Goal: Task Accomplishment & Management: Manage account settings

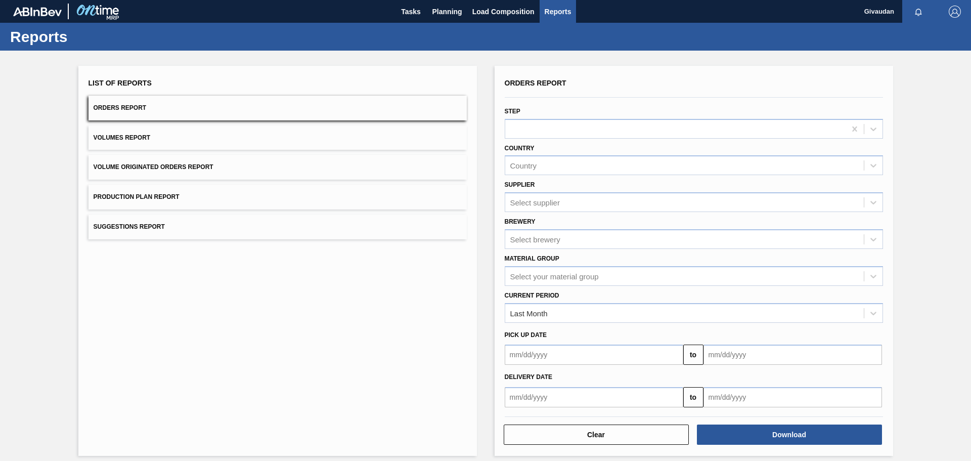
click at [49, 11] on img at bounding box center [37, 11] width 49 height 9
click at [98, 12] on img at bounding box center [97, 11] width 49 height 23
click at [412, 10] on span "Tasks" at bounding box center [411, 12] width 22 height 12
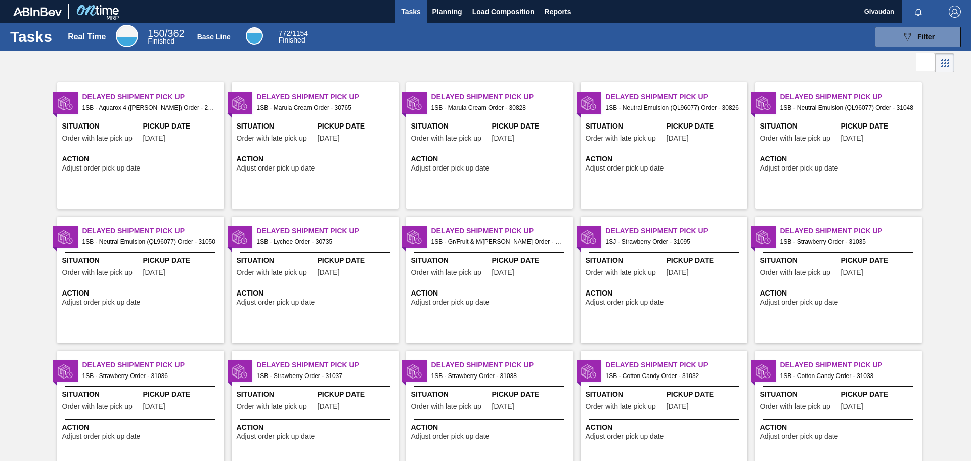
click at [915, 10] on icon "button" at bounding box center [918, 12] width 7 height 7
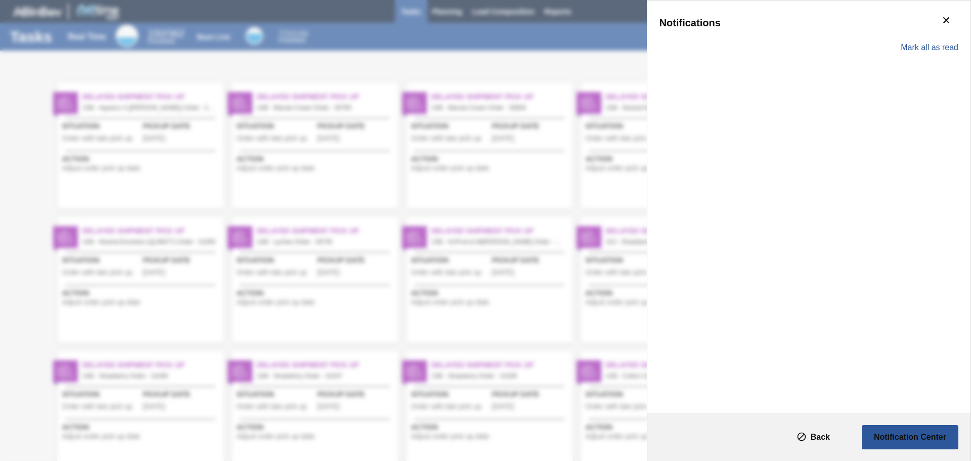
click at [608, 12] on div "Notifications [PERSON_NAME] all as read" at bounding box center [485, 230] width 971 height 461
click at [945, 24] on icon "botão de ícone" at bounding box center [946, 20] width 12 height 12
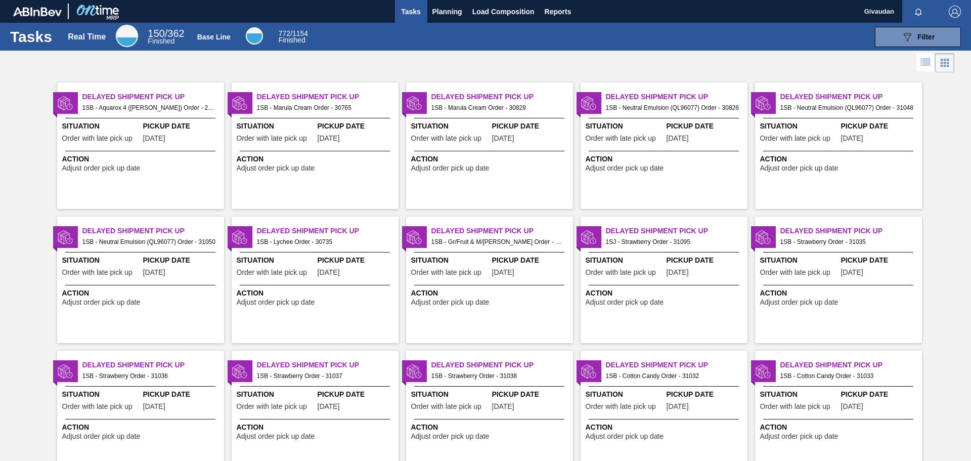
click at [954, 13] on img "button" at bounding box center [955, 12] width 12 height 12
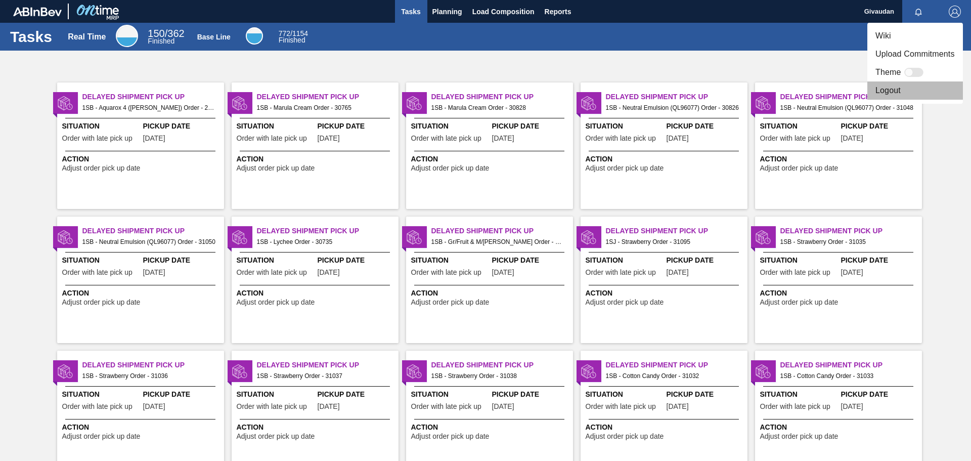
click at [893, 92] on li "Logout" at bounding box center [915, 90] width 96 height 18
click at [891, 92] on li "Logout" at bounding box center [915, 90] width 96 height 18
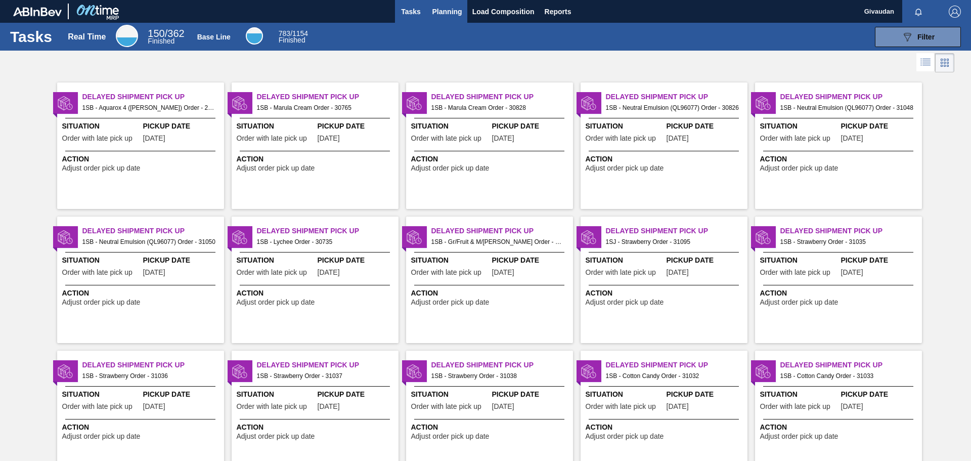
click at [448, 12] on span "Planning" at bounding box center [447, 12] width 30 height 12
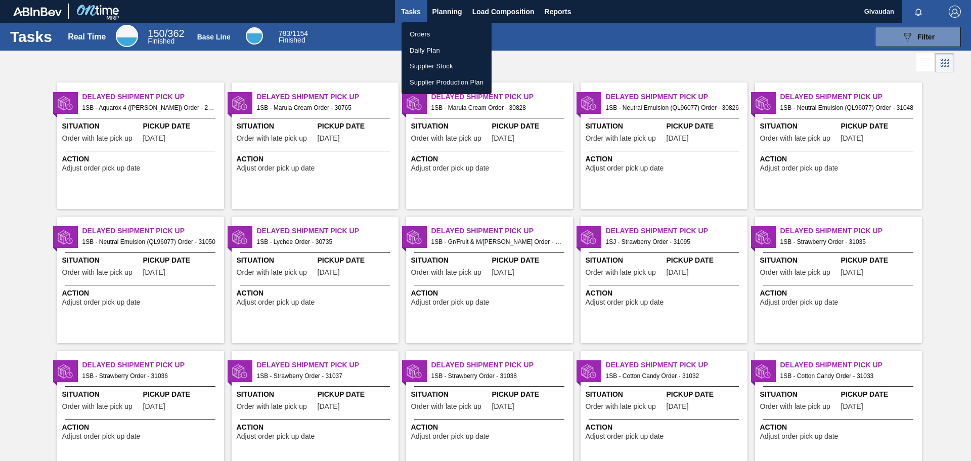
click at [432, 34] on li "Orders" at bounding box center [447, 34] width 90 height 16
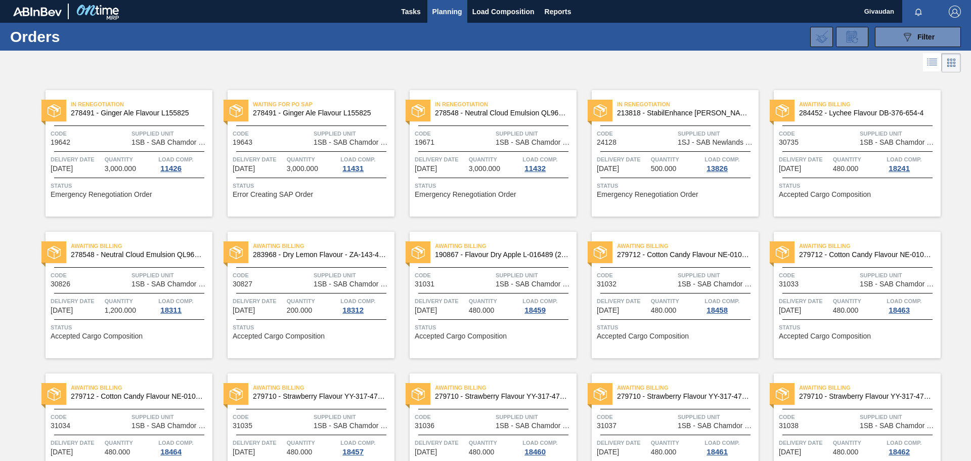
click at [157, 186] on span "Status" at bounding box center [130, 186] width 159 height 10
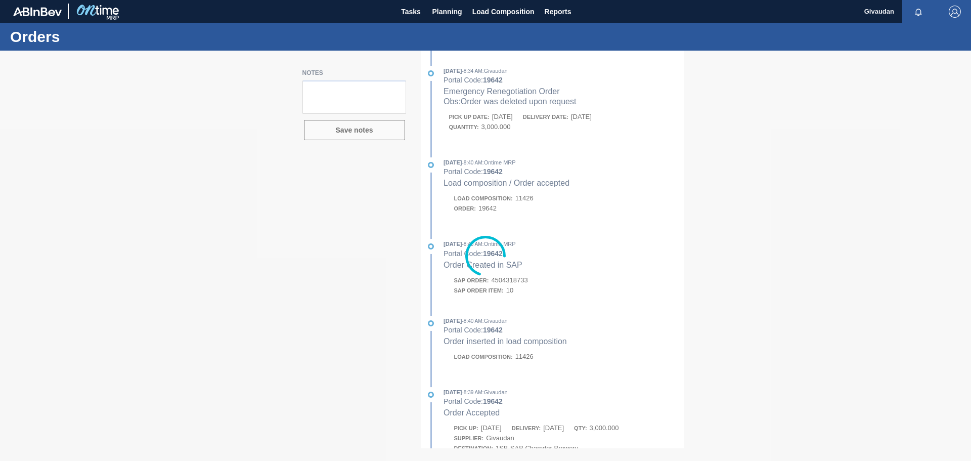
type textarea "Order was deleted upon request"
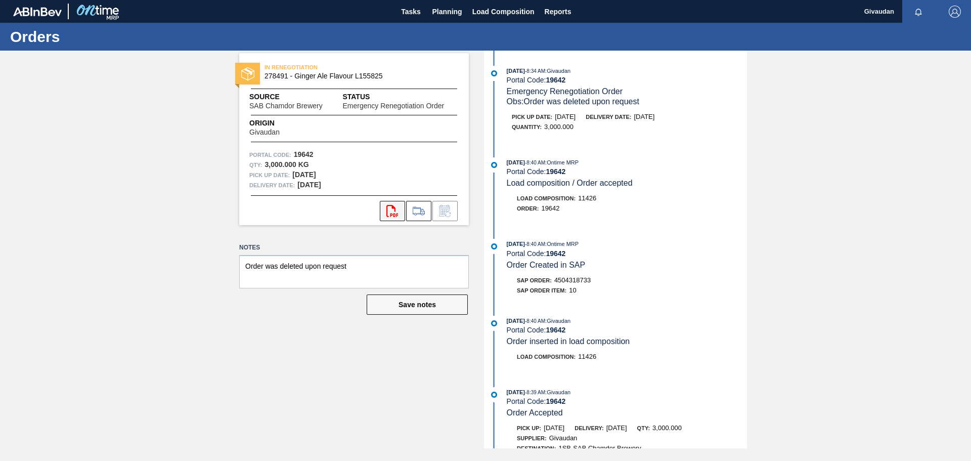
click at [394, 214] on icon at bounding box center [392, 211] width 12 height 12
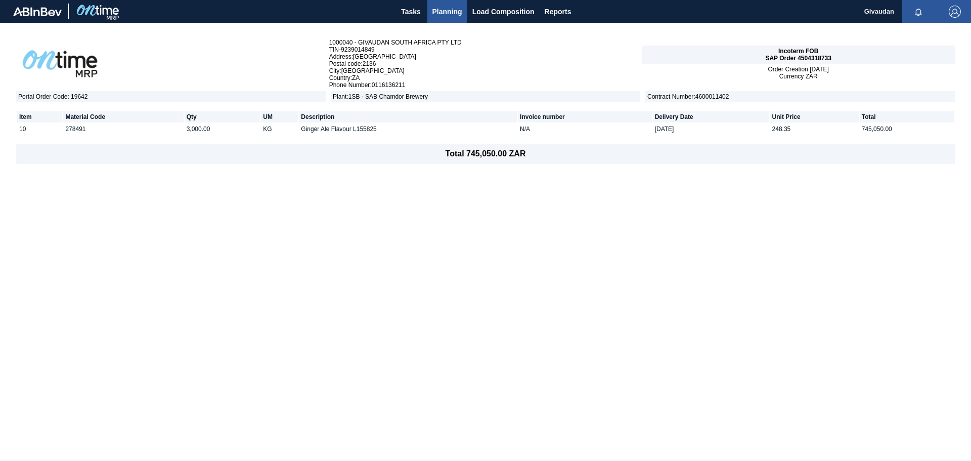
click at [448, 17] on span "Planning" at bounding box center [447, 12] width 30 height 12
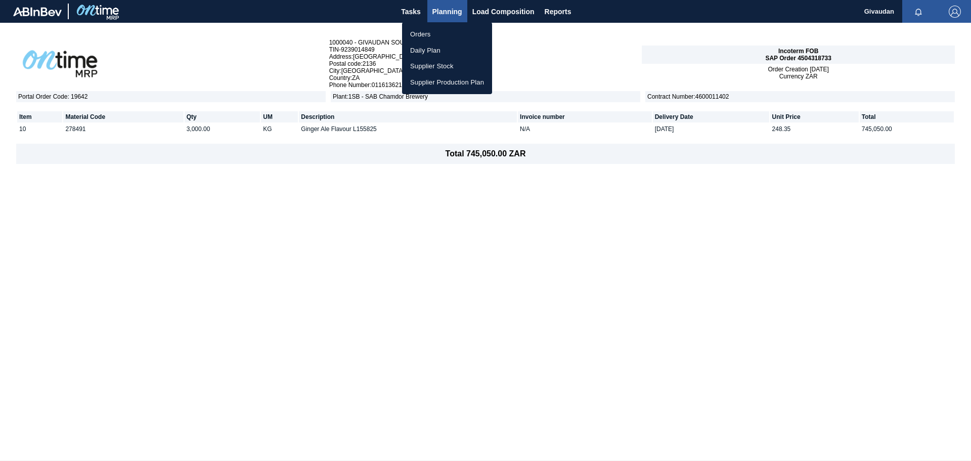
drag, startPoint x: 446, startPoint y: 35, endPoint x: 443, endPoint y: 42, distance: 7.2
click at [446, 35] on li "Orders" at bounding box center [447, 34] width 90 height 16
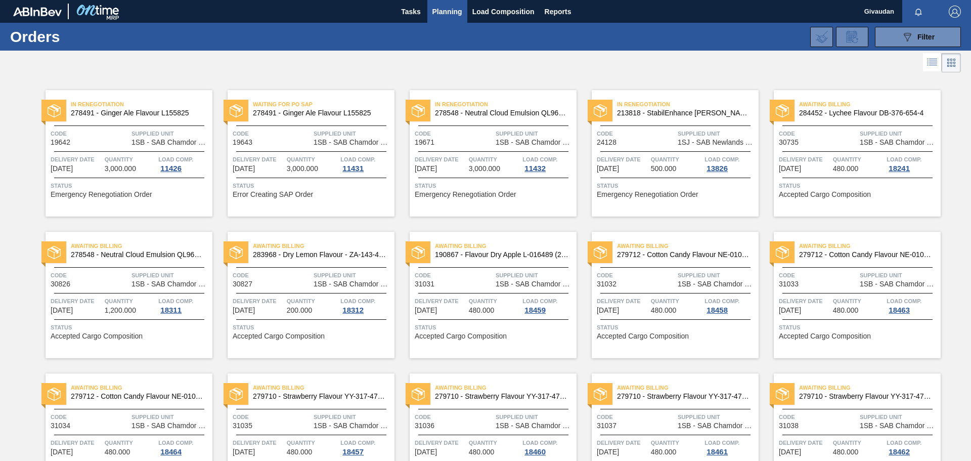
click at [928, 60] on icon at bounding box center [932, 62] width 12 height 12
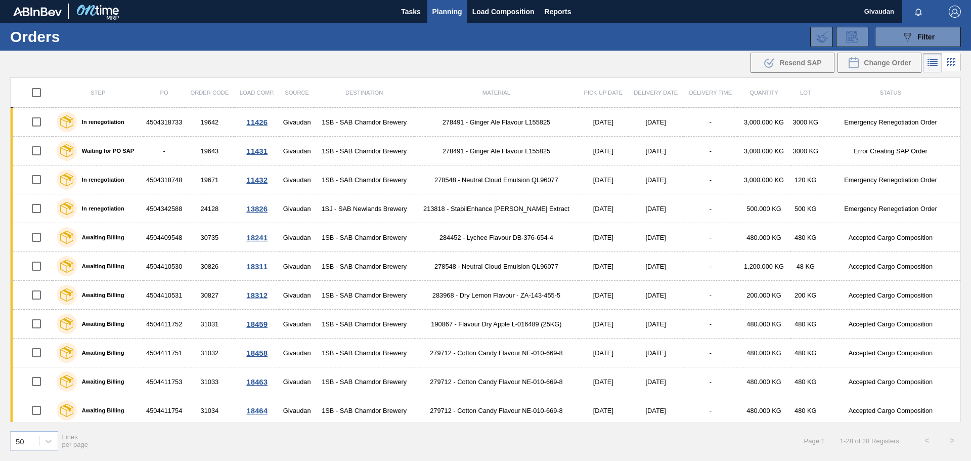
click at [950, 61] on icon at bounding box center [951, 62] width 12 height 12
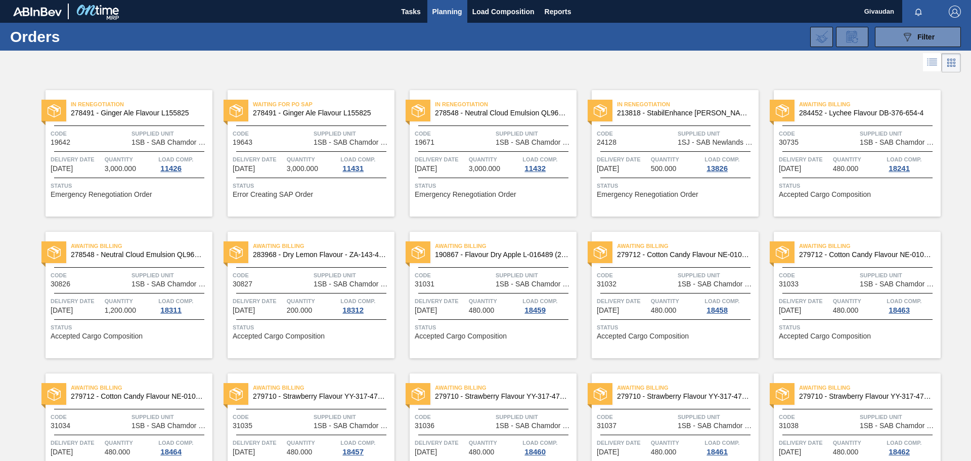
click at [936, 62] on icon at bounding box center [932, 62] width 12 height 12
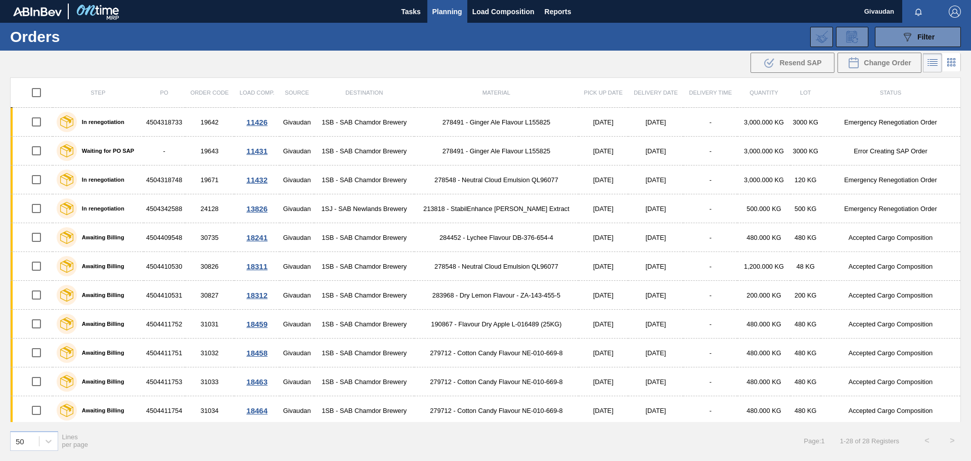
click at [605, 94] on span "Pick up Date" at bounding box center [603, 93] width 39 height 6
click at [643, 93] on span "Delivery Date" at bounding box center [656, 93] width 44 height 6
click at [449, 14] on span "Planning" at bounding box center [447, 12] width 30 height 12
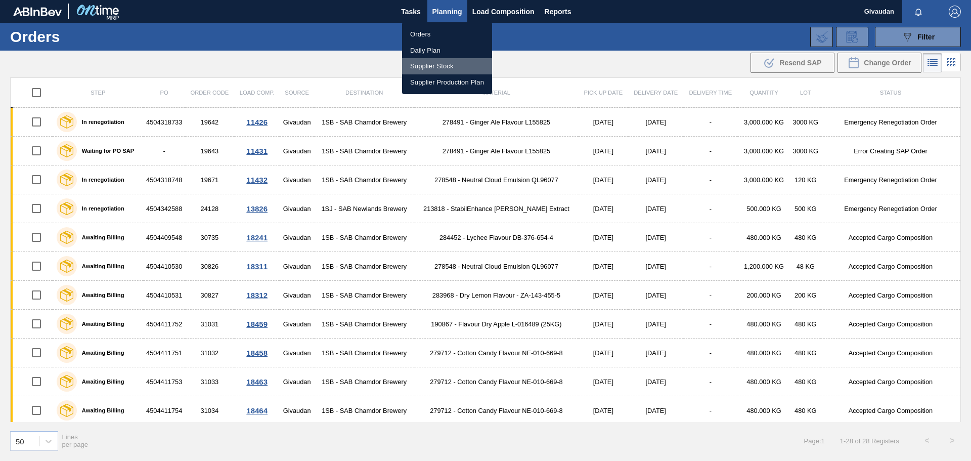
click at [446, 66] on li "Supplier Stock" at bounding box center [447, 66] width 90 height 16
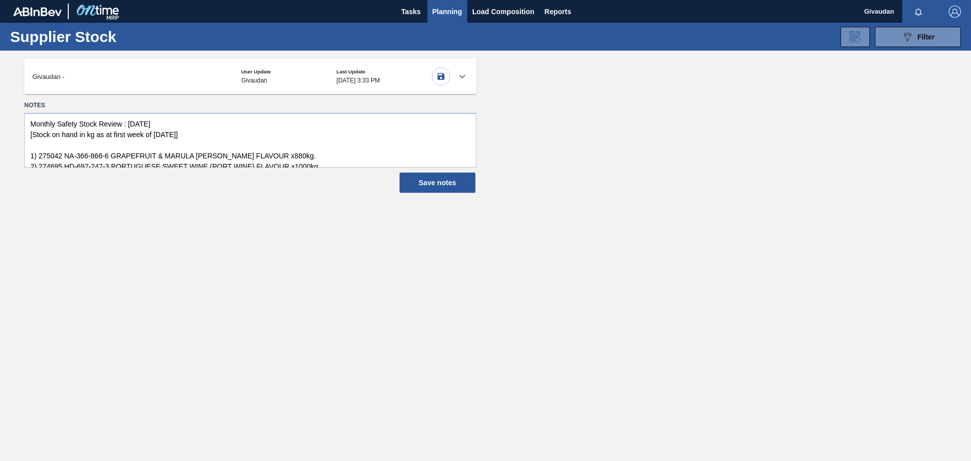
click at [452, 12] on span "Planning" at bounding box center [447, 12] width 30 height 12
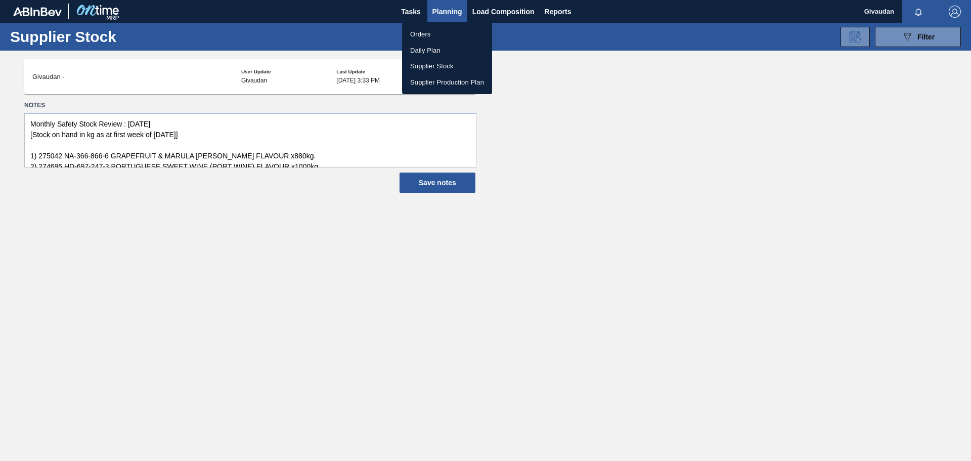
click at [501, 11] on div at bounding box center [485, 230] width 971 height 461
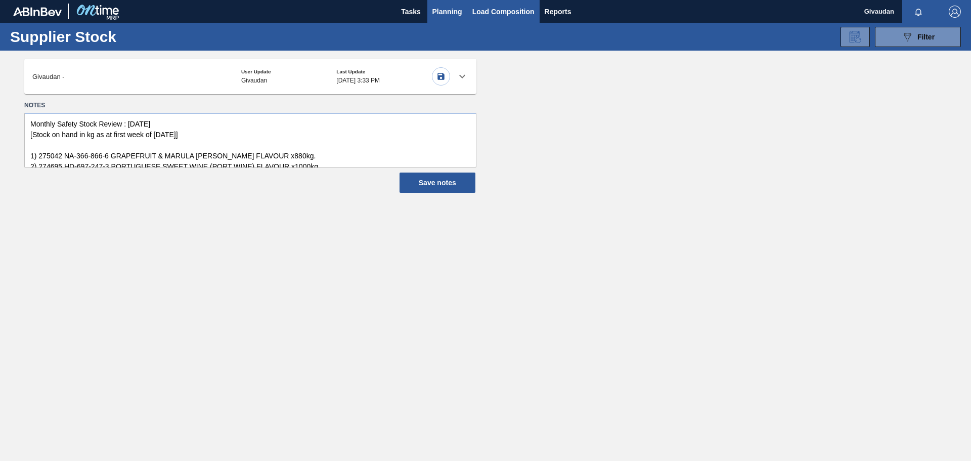
click at [501, 11] on span "Load Composition" at bounding box center [503, 12] width 62 height 12
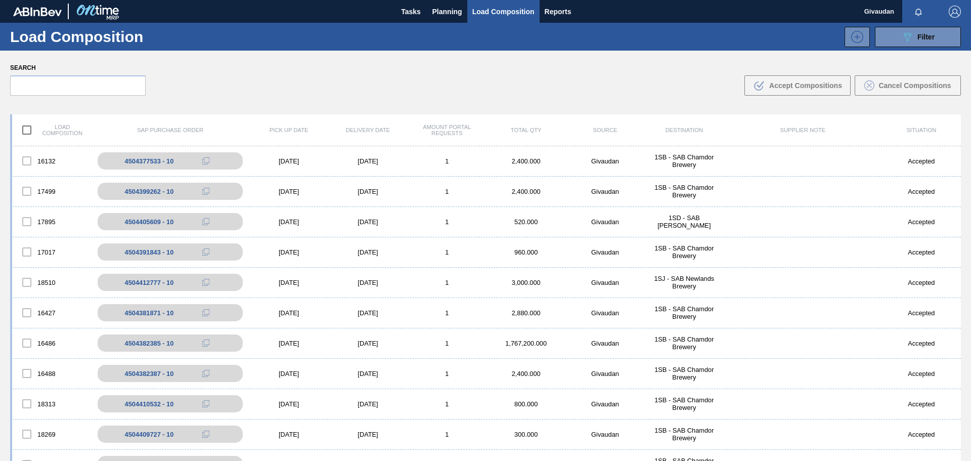
click at [94, 98] on div "Search .b{fill:var(--color-action-default)} Accept Compositions Cancel Composit…" at bounding box center [485, 78] width 971 height 55
click at [102, 79] on input "text" at bounding box center [78, 85] width 136 height 20
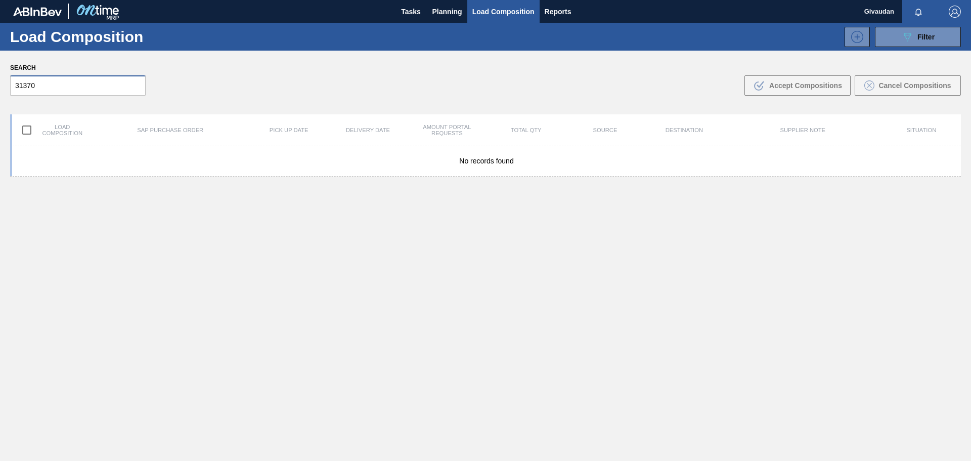
type input "31370"
click at [453, 8] on span "Planning" at bounding box center [447, 12] width 30 height 12
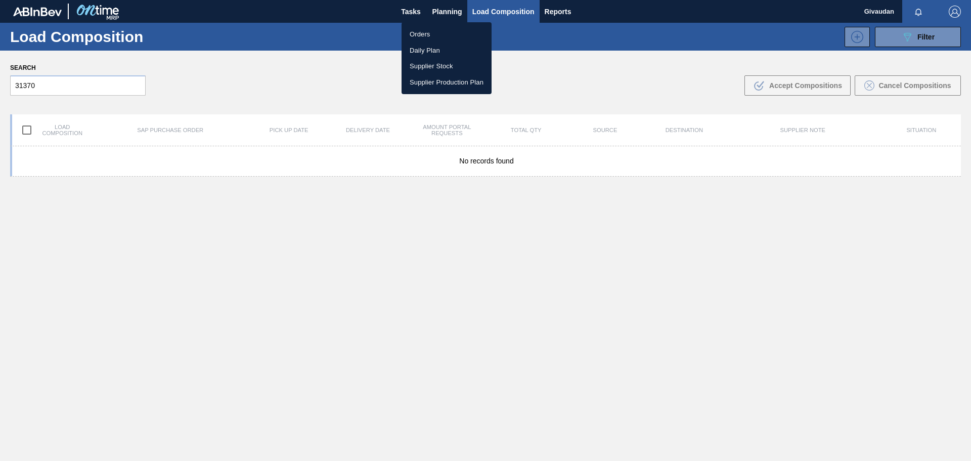
click at [436, 35] on li "Orders" at bounding box center [447, 34] width 90 height 16
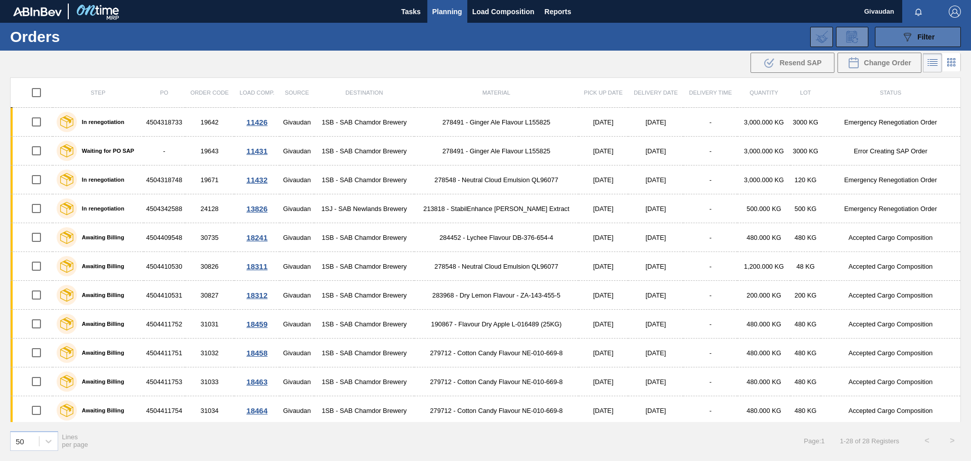
click at [915, 33] on div "089F7B8B-B2A5-4AFE-B5C0-19BA573D28AC Filter" at bounding box center [917, 37] width 33 height 12
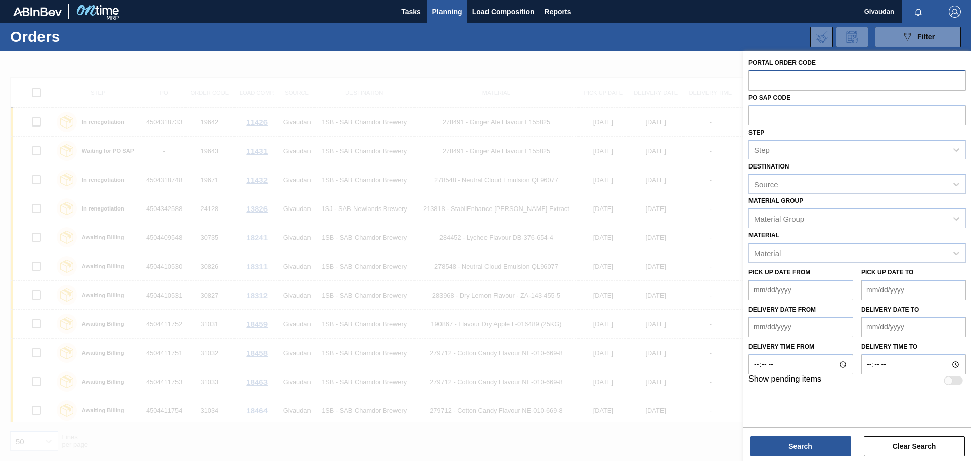
click at [811, 76] on input "text" at bounding box center [856, 79] width 217 height 19
type input "31370"
click at [790, 446] on button "Search" at bounding box center [800, 446] width 101 height 20
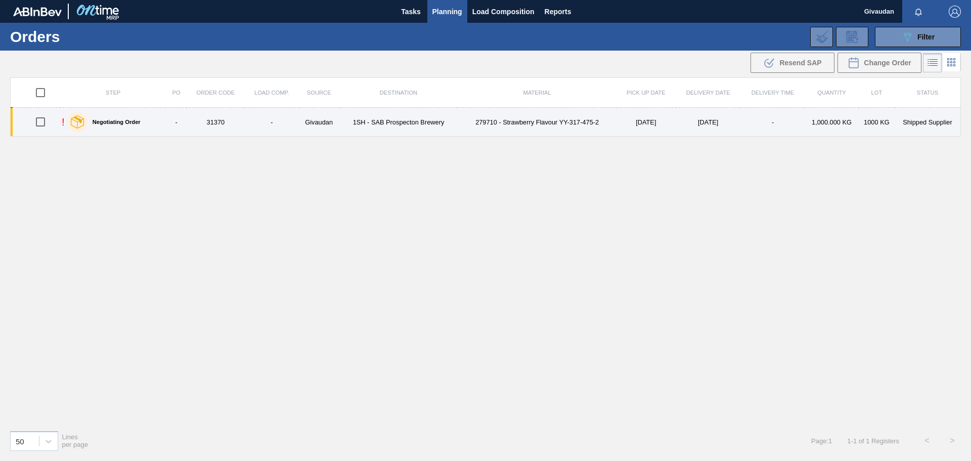
click at [128, 124] on label "Negotiating Order" at bounding box center [113, 122] width 53 height 6
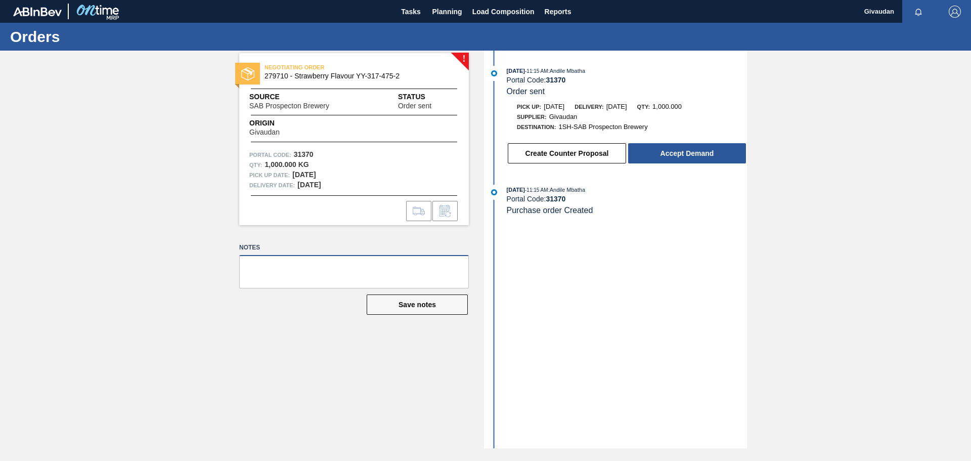
click at [338, 271] on textarea at bounding box center [354, 271] width 230 height 33
click at [380, 276] on textarea "Order received and accepted - order confirmation to be shared once planning tim…" at bounding box center [354, 271] width 230 height 33
click at [279, 274] on textarea "Order received and accepted - order confirmation to be shared once planning tim…" at bounding box center [354, 271] width 230 height 33
click at [322, 274] on textarea "Order received and accepted - order confirmation to be shared once planning tea…" at bounding box center [354, 271] width 230 height 33
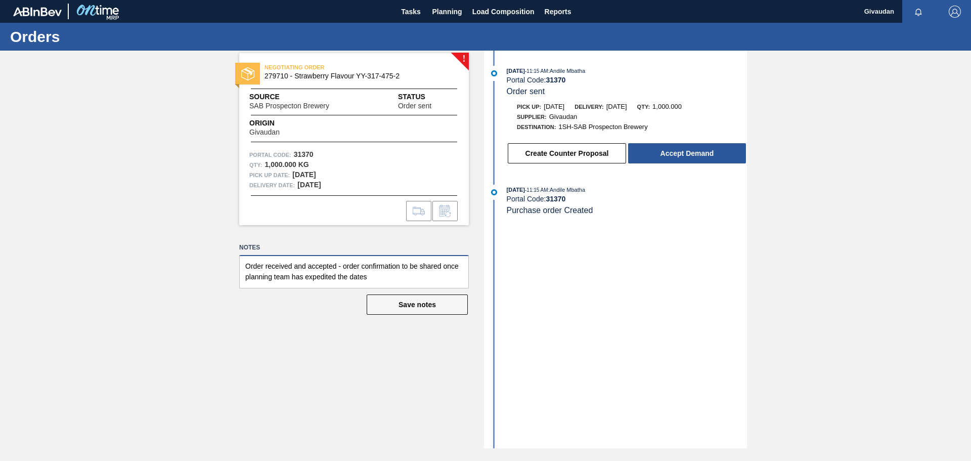
click at [322, 274] on textarea "Order received and accepted - order confirmation to be shared once planning tea…" at bounding box center [354, 271] width 230 height 33
click at [380, 282] on textarea "Order received and accepted - order confirmation to be shared once planning tea…" at bounding box center [354, 271] width 230 height 33
type textarea "Order received and accepted - order confirmation to be shared once planning tea…"
click at [426, 302] on button "Save notes" at bounding box center [417, 304] width 101 height 20
click at [693, 153] on button "Accept Demand" at bounding box center [687, 153] width 118 height 20
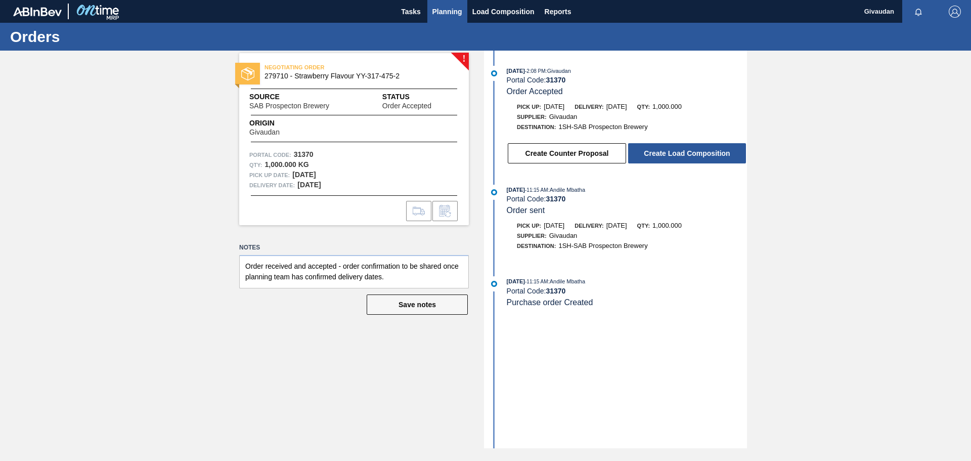
click at [454, 11] on span "Planning" at bounding box center [447, 12] width 30 height 12
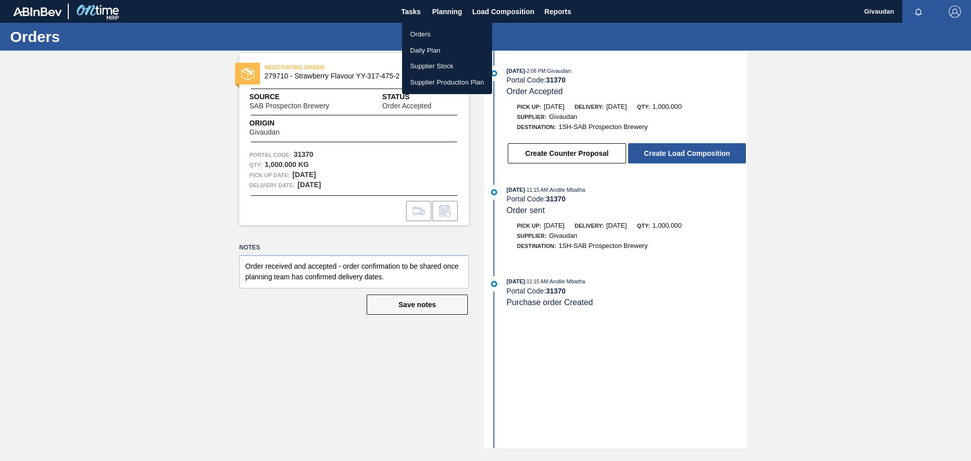
click at [440, 65] on li "Supplier Stock" at bounding box center [447, 66] width 90 height 16
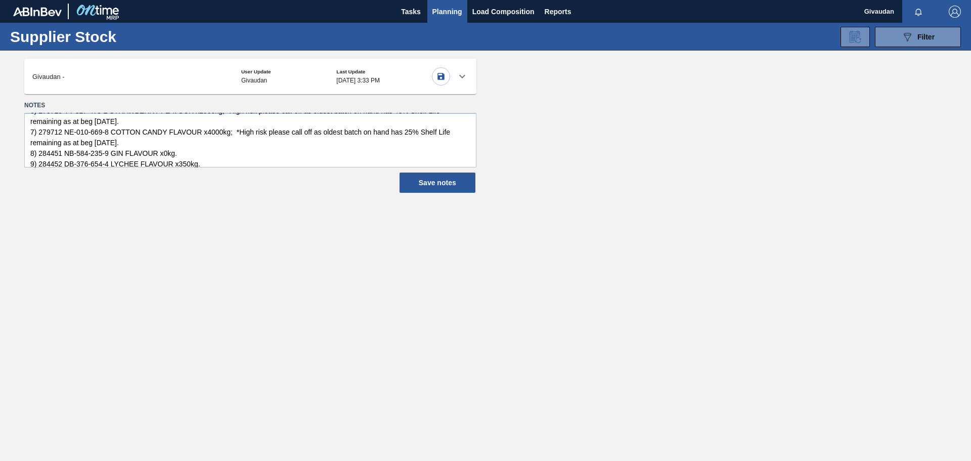
scroll to position [117, 0]
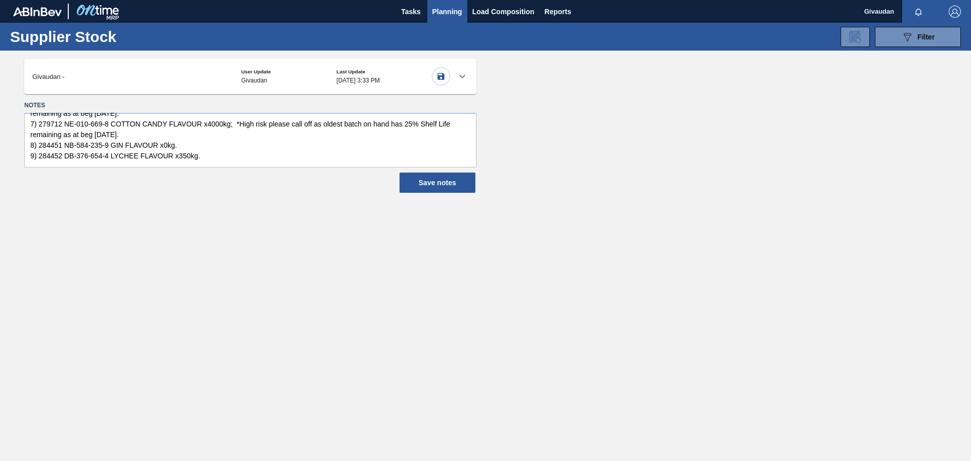
click at [444, 12] on span "Planning" at bounding box center [447, 12] width 30 height 12
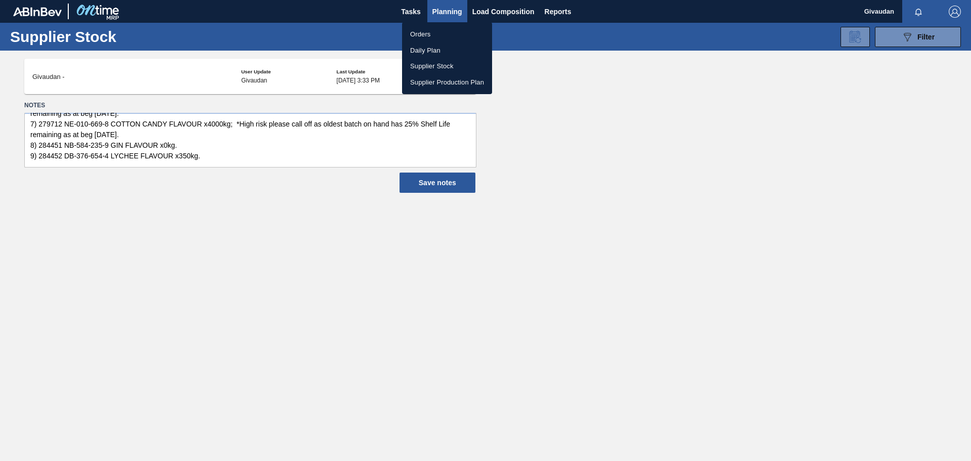
click at [429, 34] on li "Orders" at bounding box center [447, 34] width 90 height 16
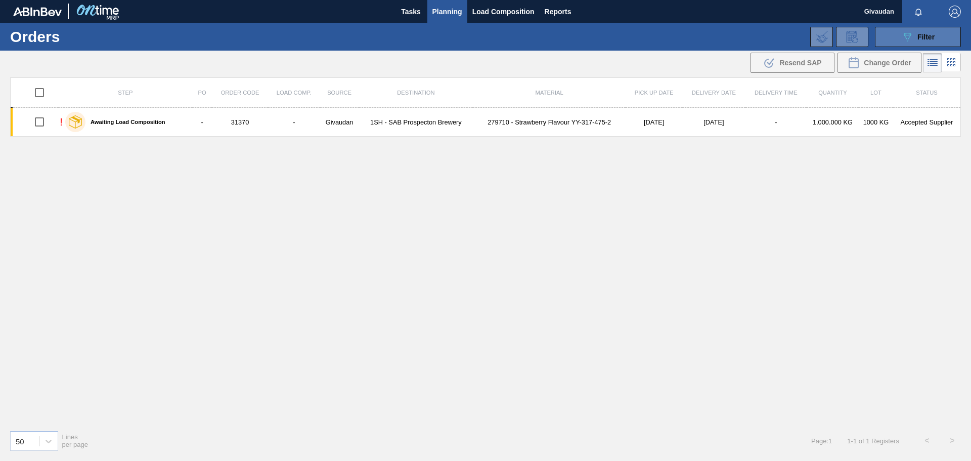
click at [907, 36] on icon "089F7B8B-B2A5-4AFE-B5C0-19BA573D28AC" at bounding box center [907, 37] width 12 height 12
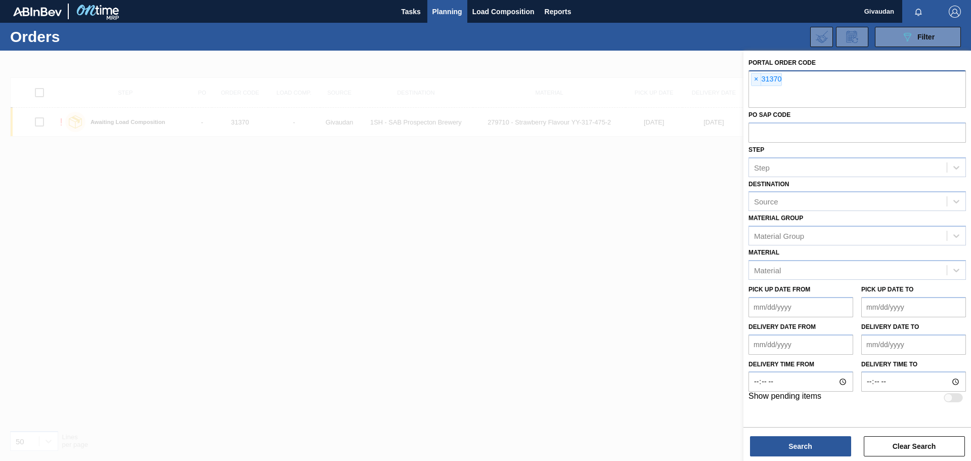
click at [782, 74] on div "× 31370" at bounding box center [856, 88] width 217 height 37
click at [755, 80] on span "×" at bounding box center [757, 79] width 10 height 12
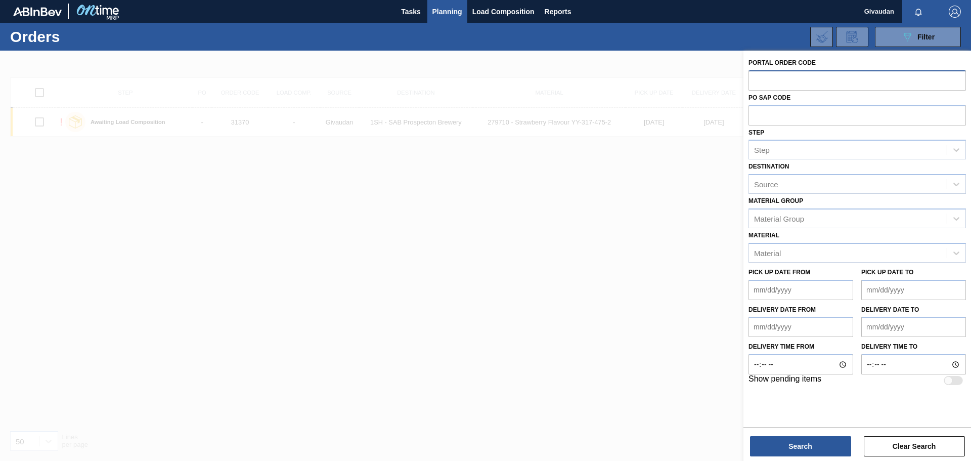
click at [776, 83] on input "text" at bounding box center [856, 79] width 217 height 19
type input "31374"
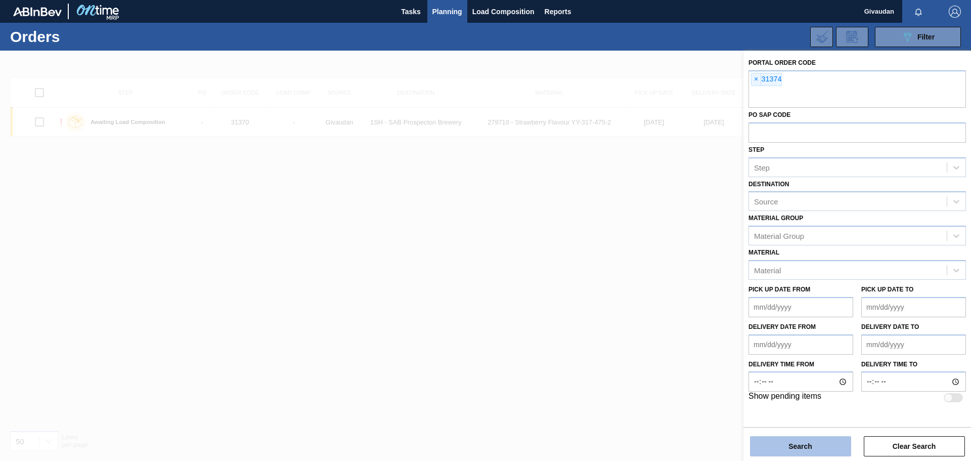
click at [792, 441] on button "Search" at bounding box center [800, 446] width 101 height 20
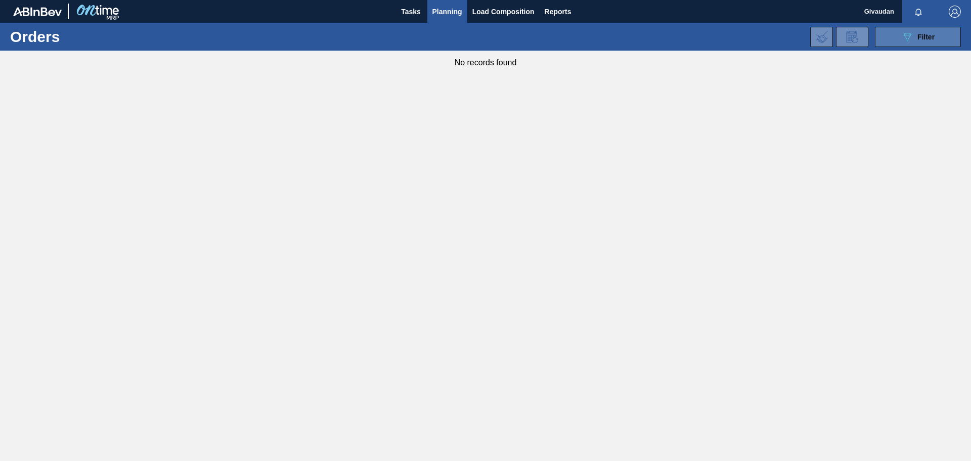
click at [914, 39] on div "089F7B8B-B2A5-4AFE-B5C0-19BA573D28AC Filter" at bounding box center [917, 37] width 33 height 12
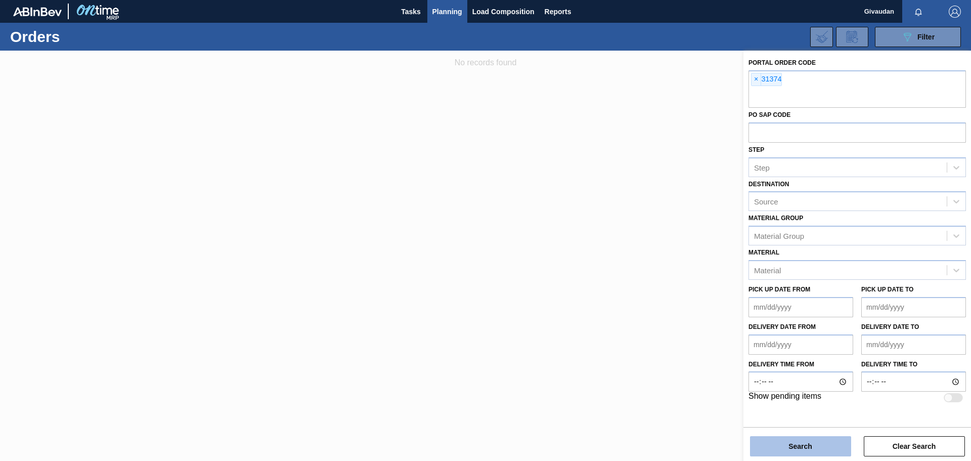
click at [817, 450] on button "Search" at bounding box center [800, 446] width 101 height 20
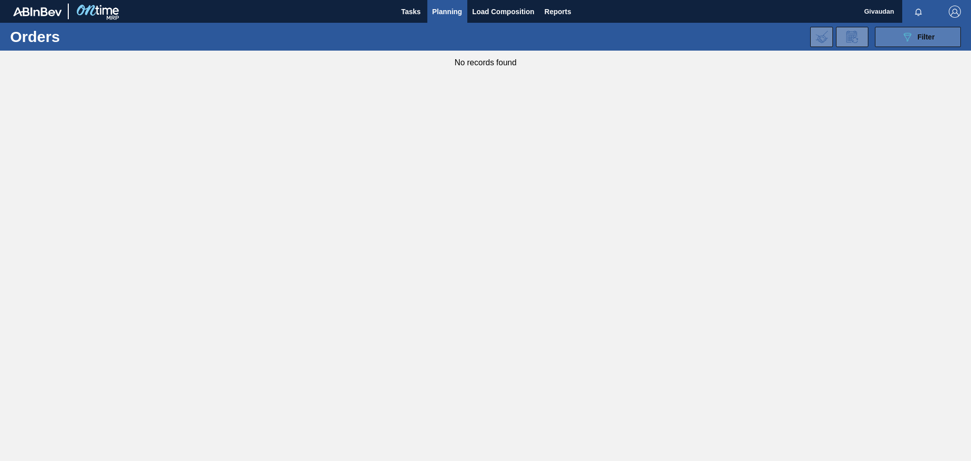
click at [925, 34] on span "Filter" at bounding box center [925, 37] width 17 height 8
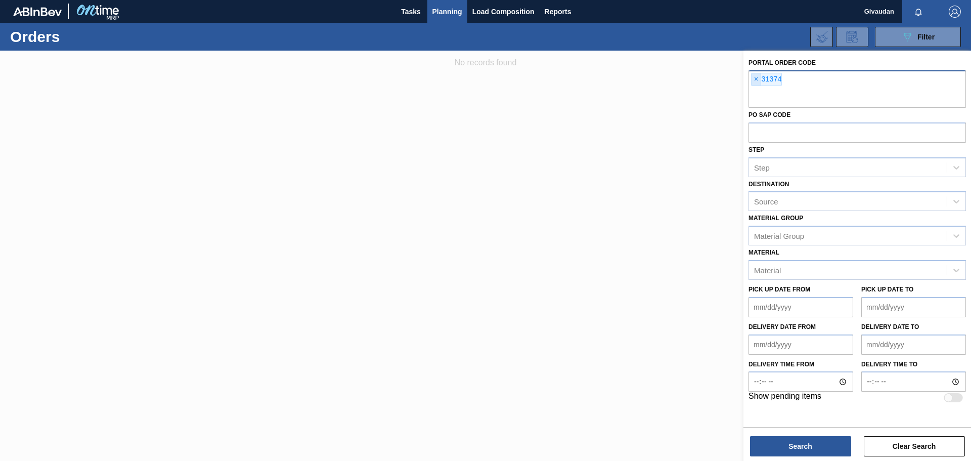
click at [758, 78] on span "×" at bounding box center [757, 79] width 10 height 12
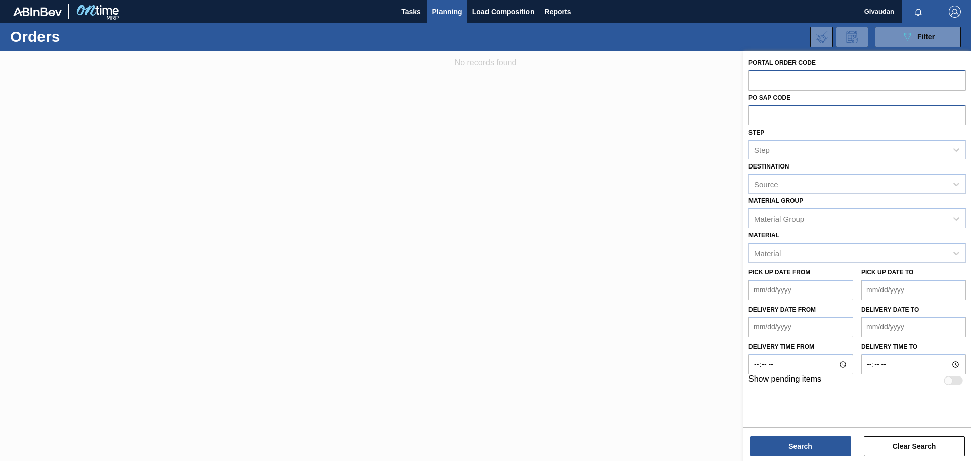
click at [786, 112] on input "text" at bounding box center [856, 114] width 217 height 19
type input "31374"
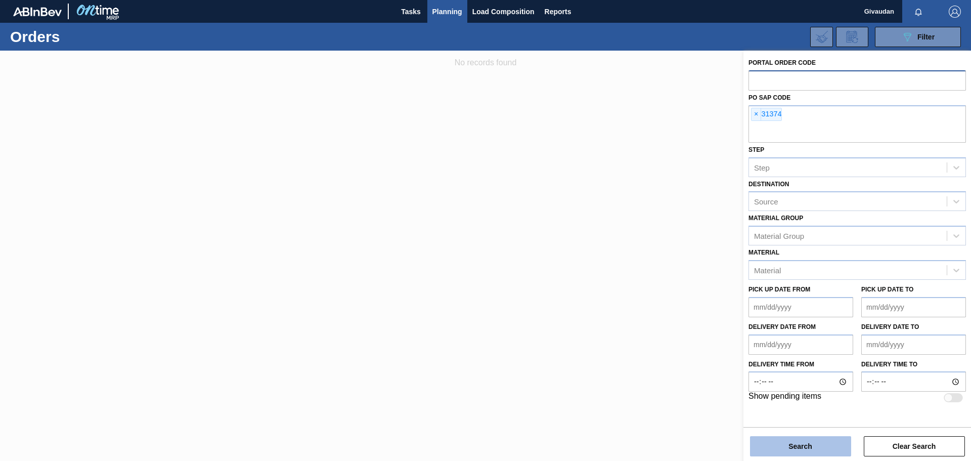
click at [778, 448] on button "Search" at bounding box center [800, 446] width 101 height 20
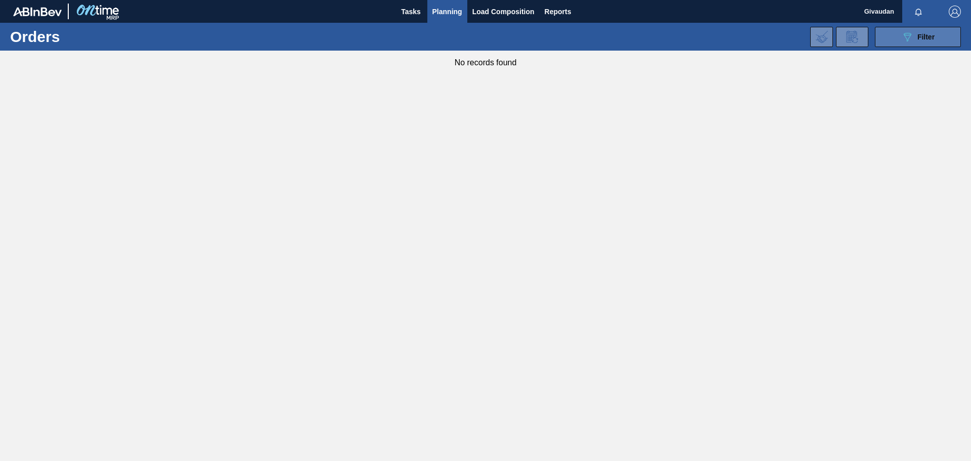
click at [935, 39] on button "089F7B8B-B2A5-4AFE-B5C0-19BA573D28AC Filter" at bounding box center [918, 37] width 86 height 20
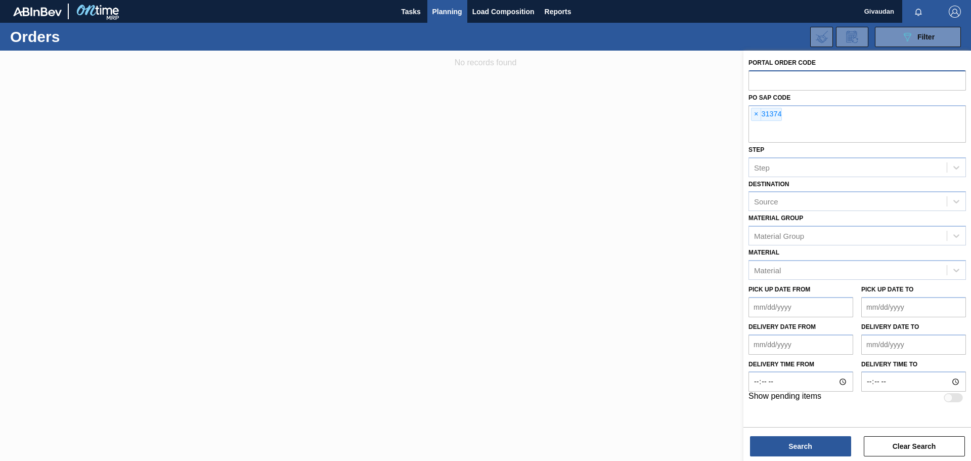
click at [782, 80] on input "text" at bounding box center [856, 79] width 217 height 19
click at [755, 115] on span "×" at bounding box center [757, 114] width 10 height 12
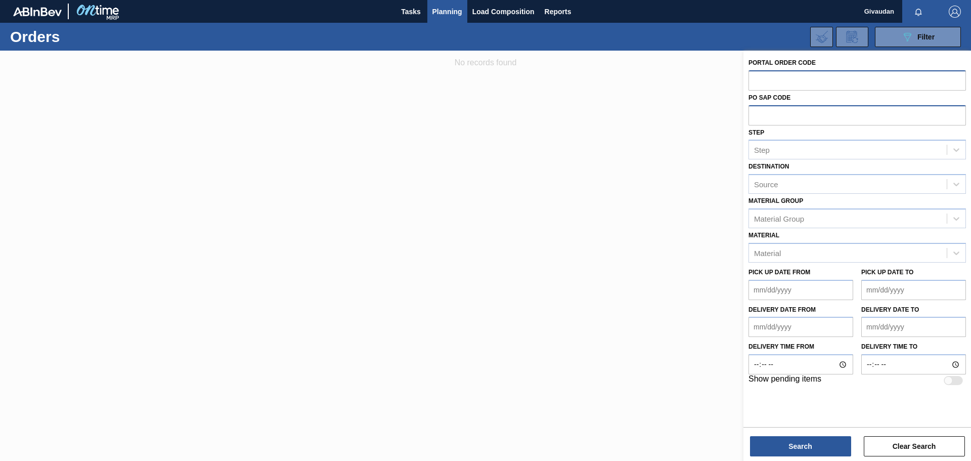
click at [769, 80] on input "text" at bounding box center [856, 79] width 217 height 19
type input "31374"
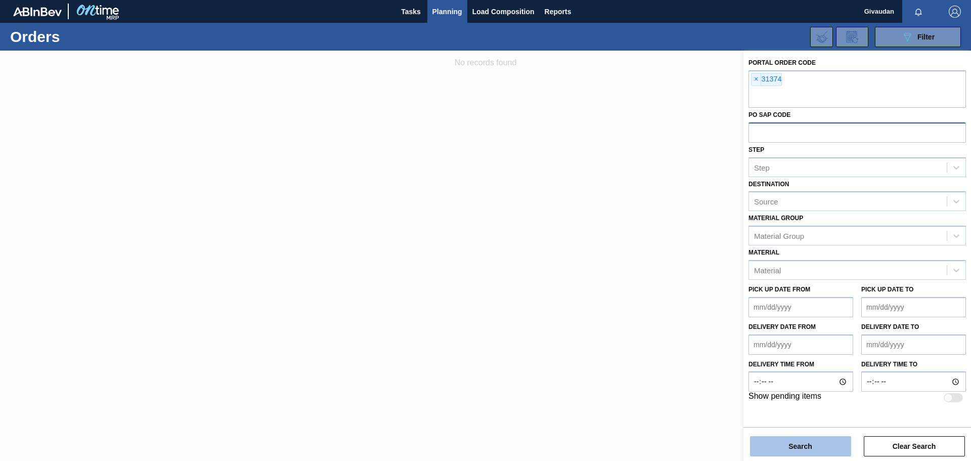
click at [804, 444] on button "Search" at bounding box center [800, 446] width 101 height 20
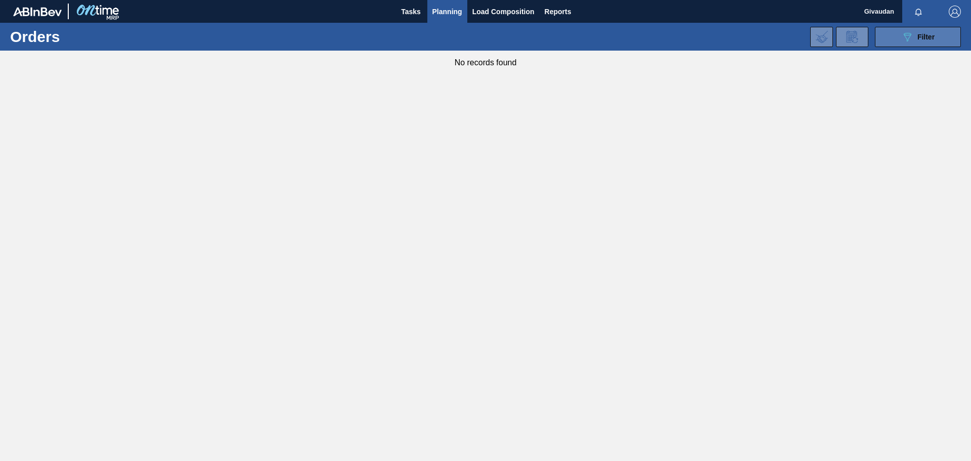
click at [895, 40] on button "089F7B8B-B2A5-4AFE-B5C0-19BA573D28AC Filter" at bounding box center [918, 37] width 86 height 20
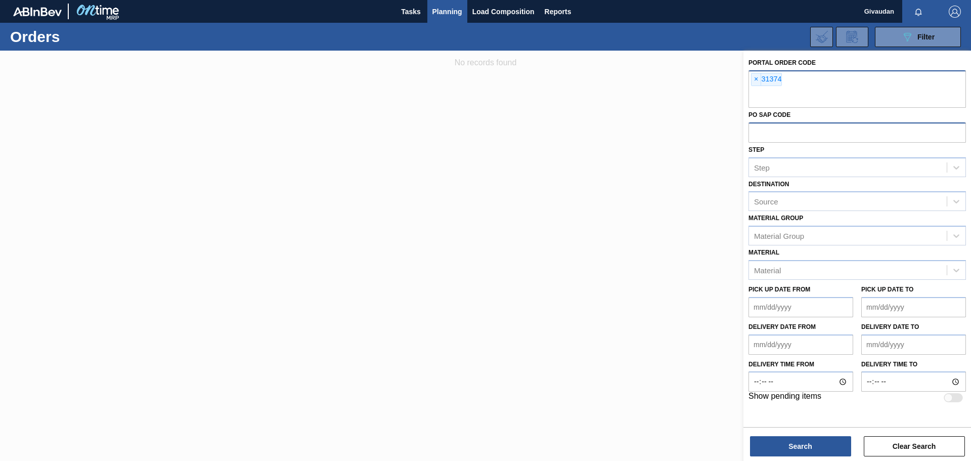
click at [750, 79] on div "× 31374" at bounding box center [856, 88] width 217 height 37
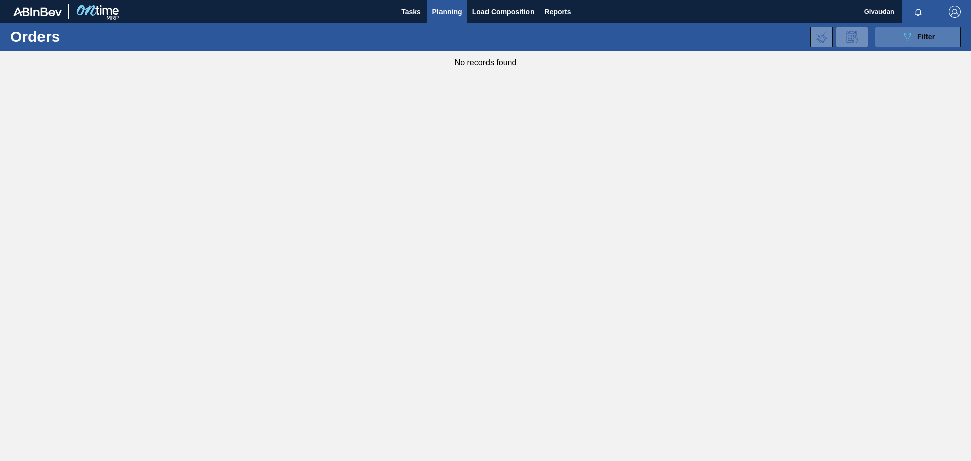
click at [921, 35] on span "Filter" at bounding box center [925, 37] width 17 height 8
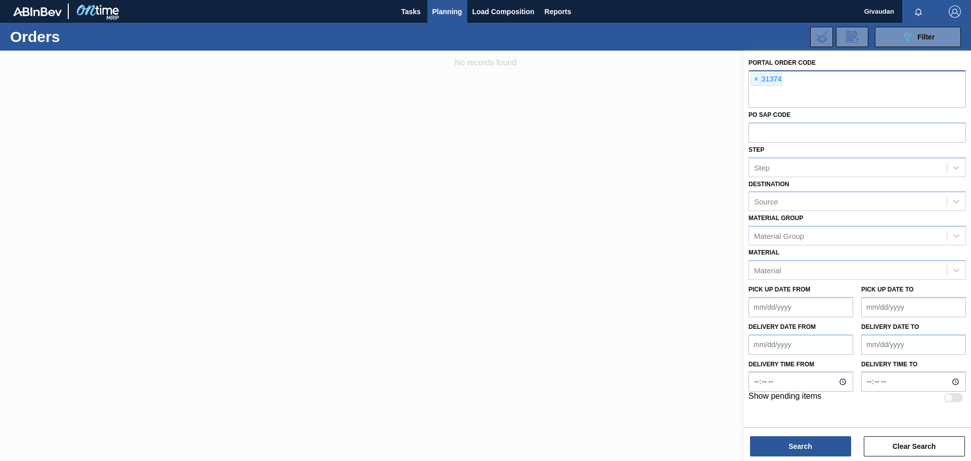
click at [751, 80] on div "× 31374" at bounding box center [856, 88] width 217 height 37
click at [909, 443] on button "Clear Search" at bounding box center [914, 446] width 101 height 20
